Goal: Information Seeking & Learning: Learn about a topic

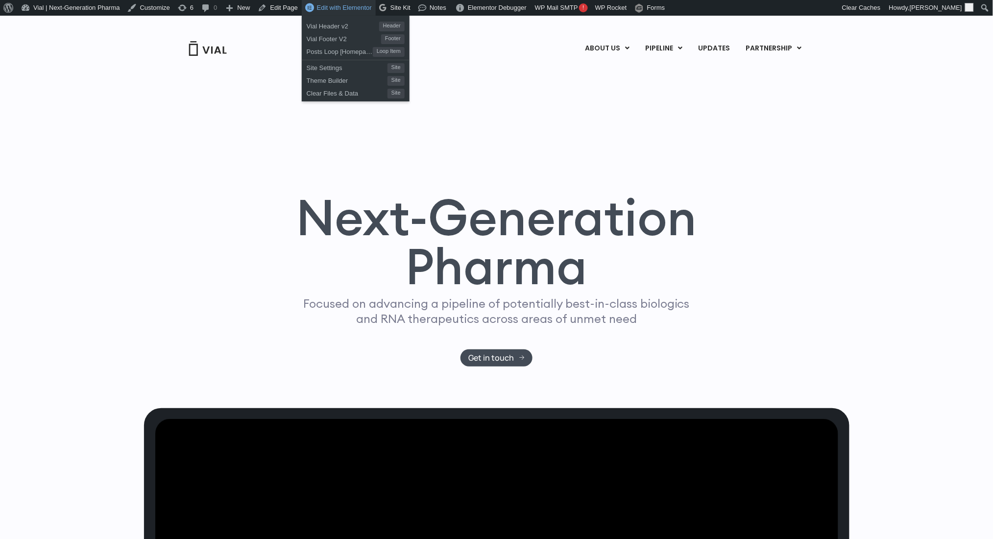
click at [337, 6] on span "Edit with Elementor" at bounding box center [344, 7] width 55 height 7
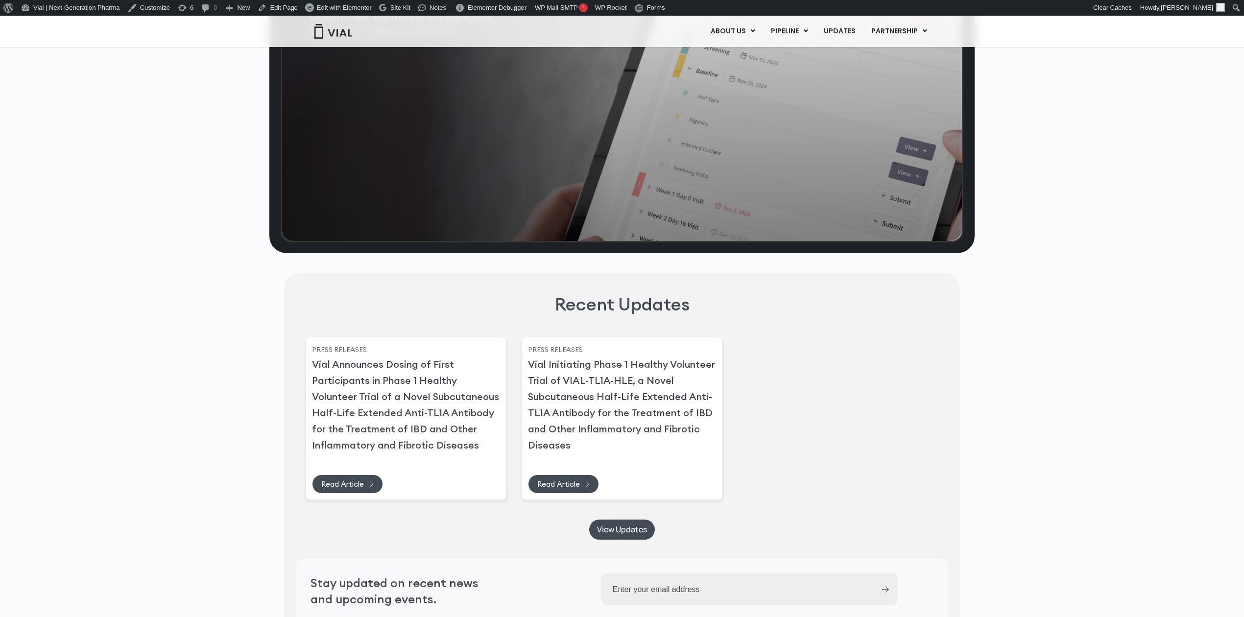
scroll to position [2651, 0]
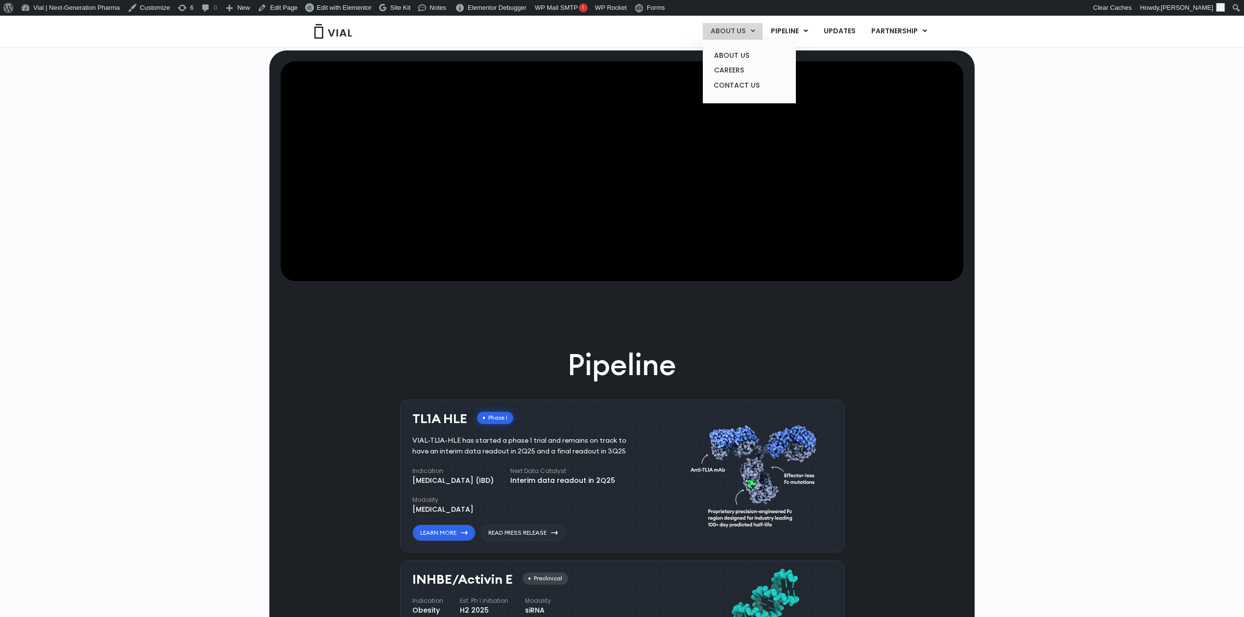
scroll to position [39, 0]
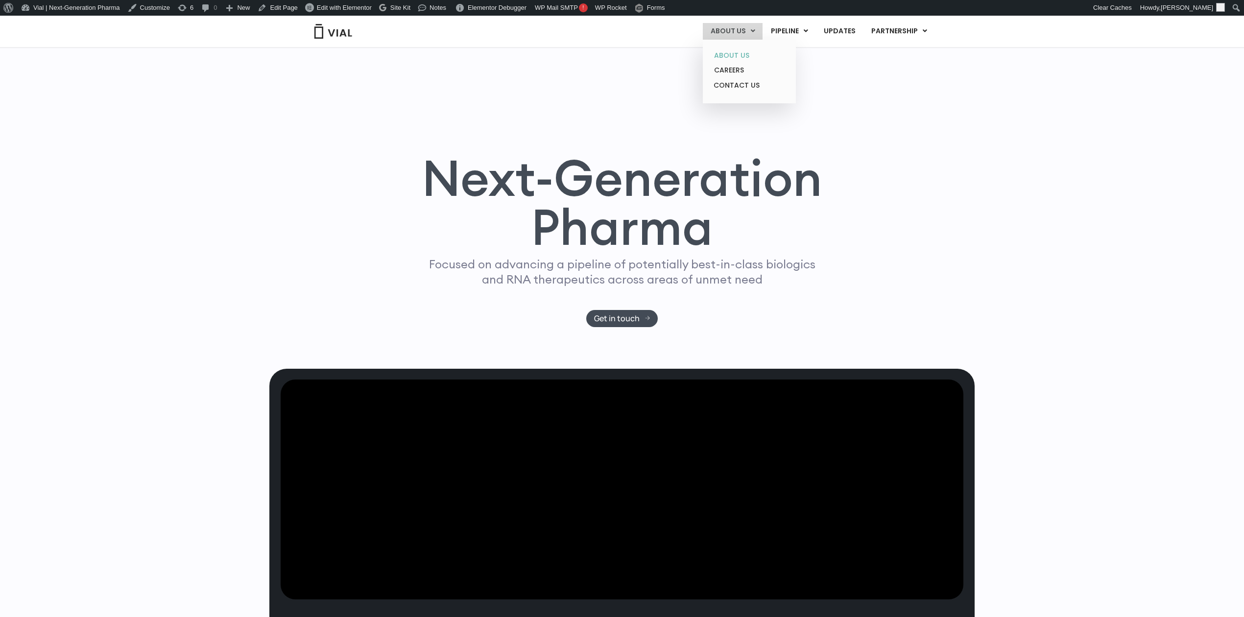
click at [732, 51] on link "ABOUT US" at bounding box center [749, 55] width 86 height 15
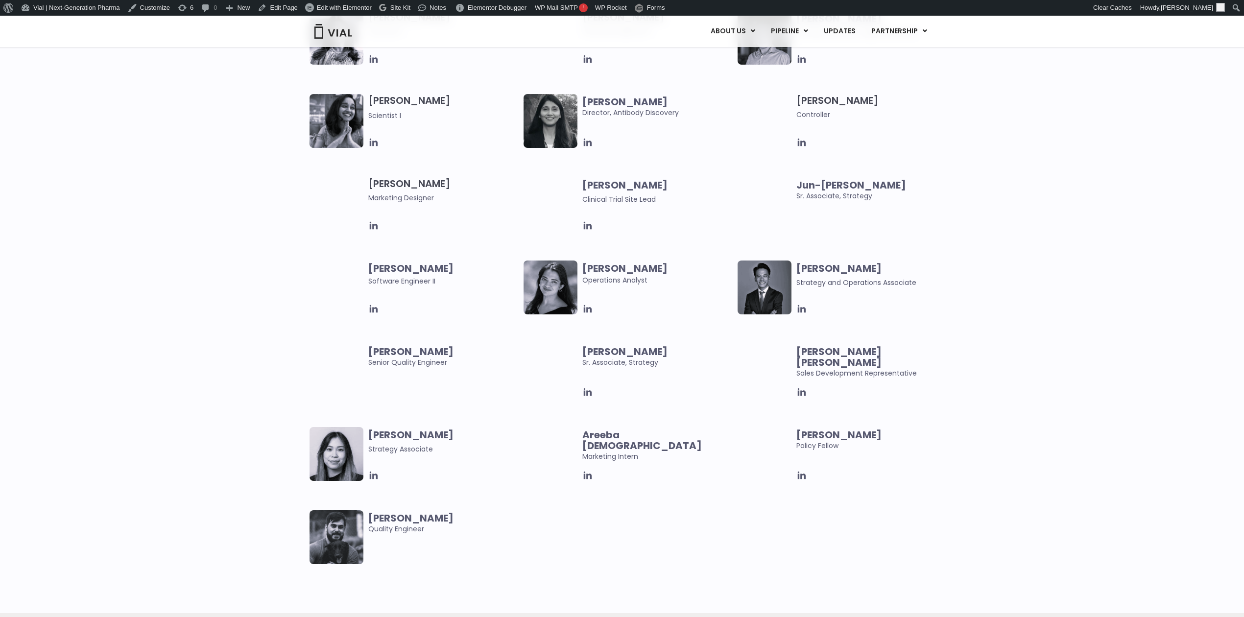
scroll to position [1523, 0]
